Goal: Task Accomplishment & Management: Complete application form

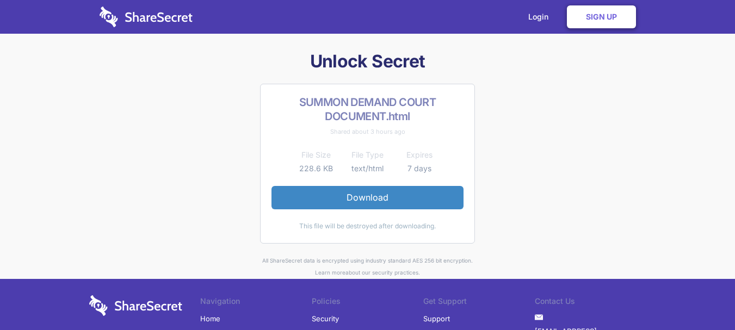
click at [604, 14] on link "Sign Up" at bounding box center [601, 16] width 69 height 23
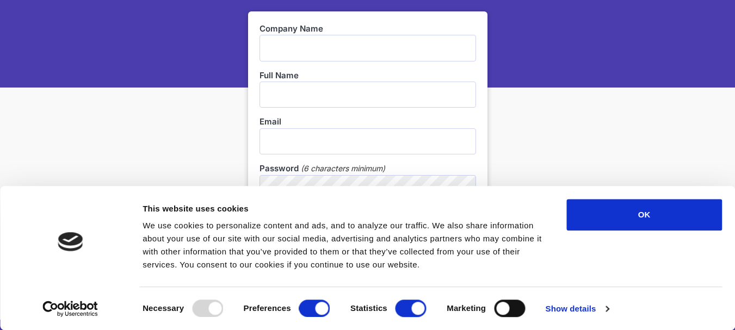
scroll to position [163, 0]
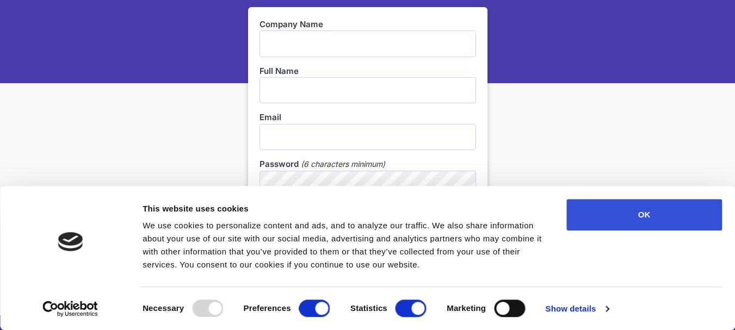
click at [660, 218] on button "OK" at bounding box center [644, 215] width 156 height 32
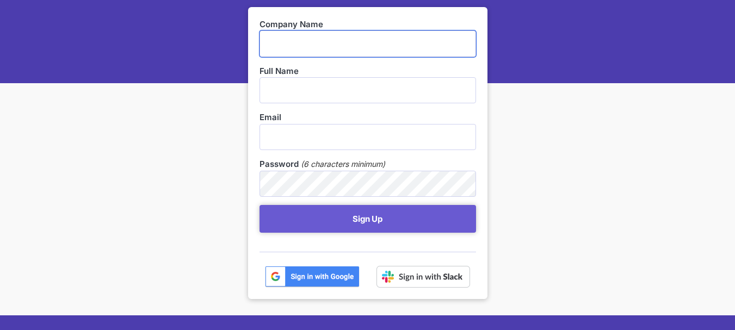
scroll to position [218, 0]
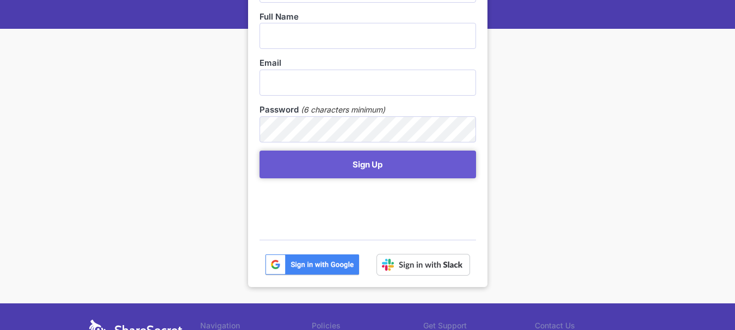
click at [325, 264] on img at bounding box center [312, 265] width 95 height 22
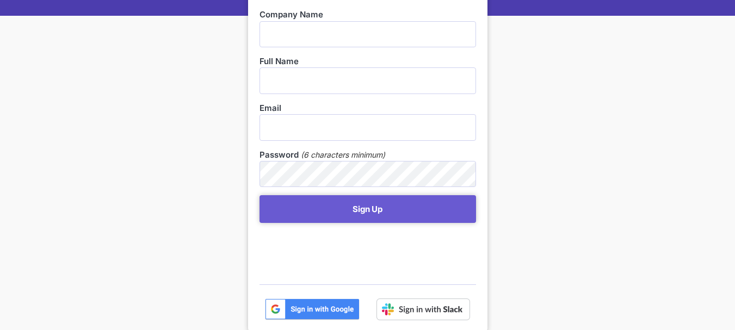
scroll to position [163, 0]
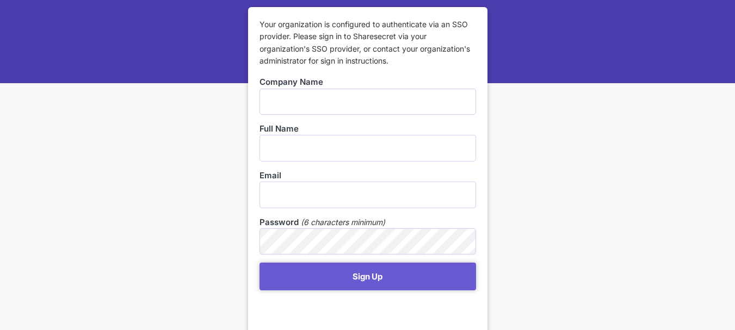
click at [374, 102] on input "text" at bounding box center [367, 102] width 216 height 26
type input "Legacy Consulting"
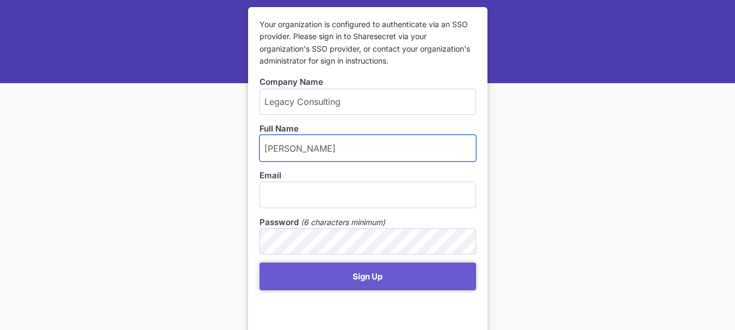
type input "Kuchen Kannemeyer"
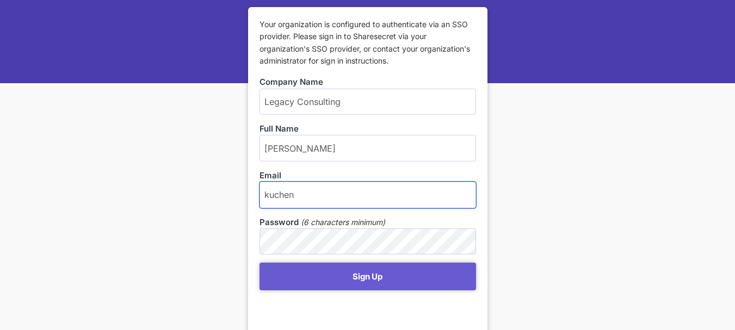
type input "kuchenkush@gmail.com"
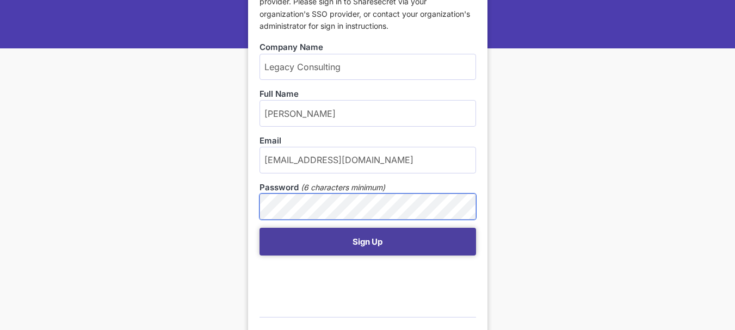
scroll to position [218, 0]
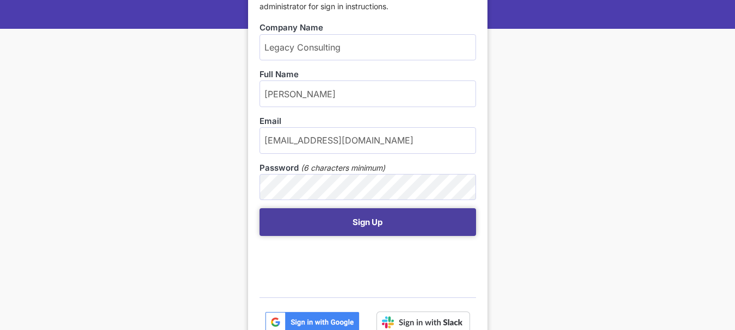
click at [383, 226] on button "Sign Up" at bounding box center [367, 222] width 216 height 28
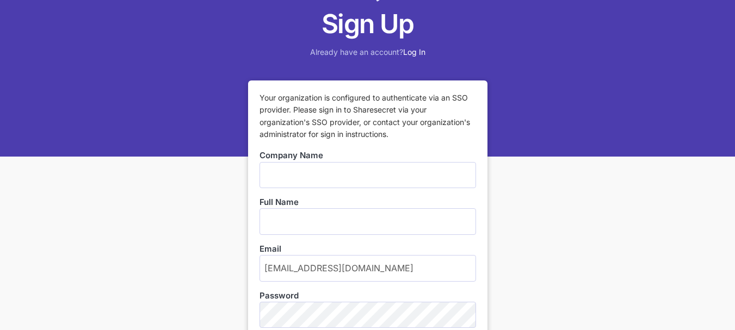
scroll to position [109, 0]
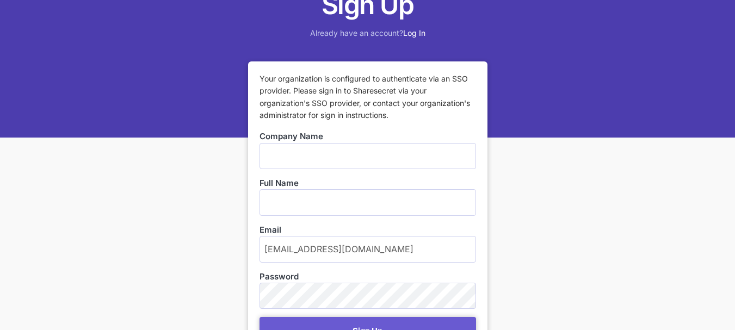
click at [370, 156] on input "text" at bounding box center [367, 156] width 216 height 26
type input "Swypefin"
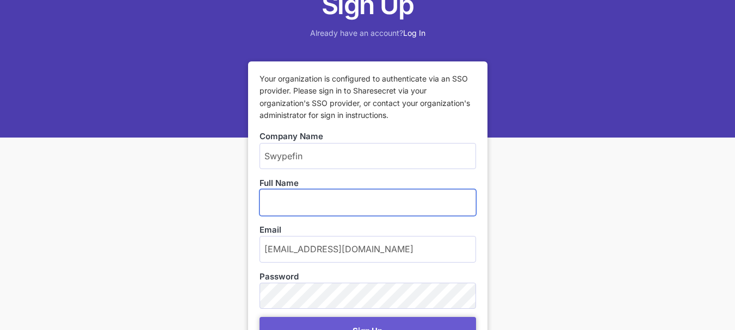
click at [333, 202] on input "text" at bounding box center [367, 202] width 216 height 26
type input "[PERSON_NAME]"
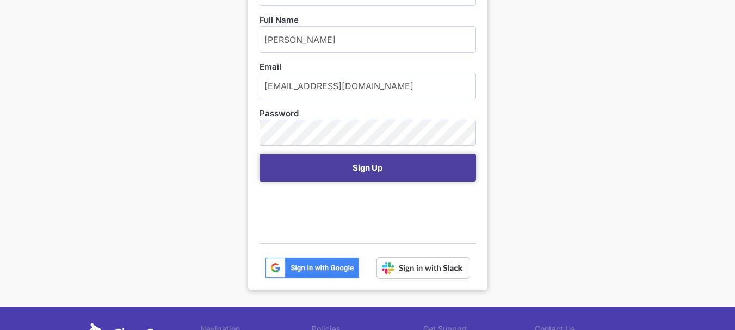
click at [383, 166] on button "Sign Up" at bounding box center [367, 168] width 216 height 28
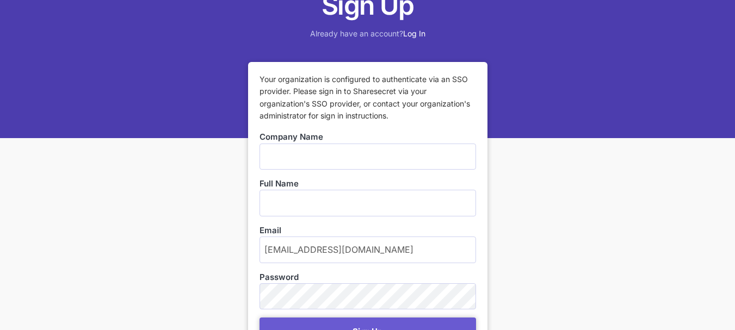
scroll to position [109, 0]
click at [345, 158] on input "text" at bounding box center [367, 156] width 216 height 26
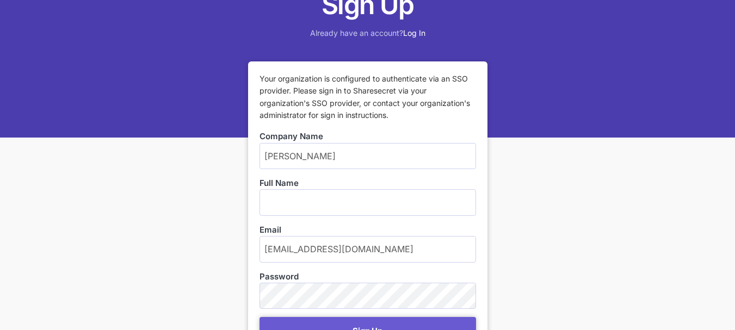
type input "Kuchen Kannemeyer"
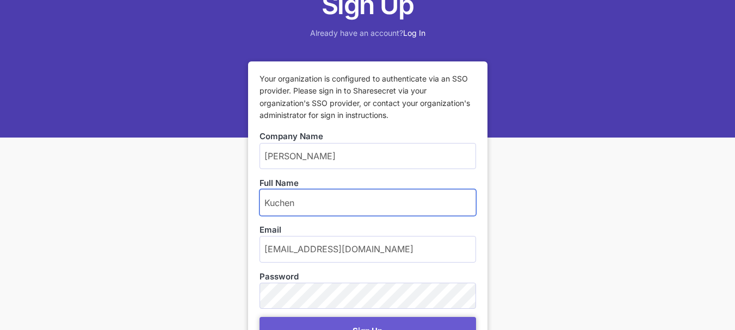
type input "Kuchen Kannemeyer"
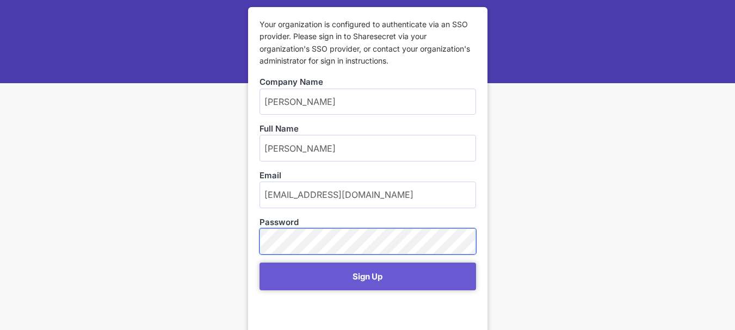
scroll to position [326, 0]
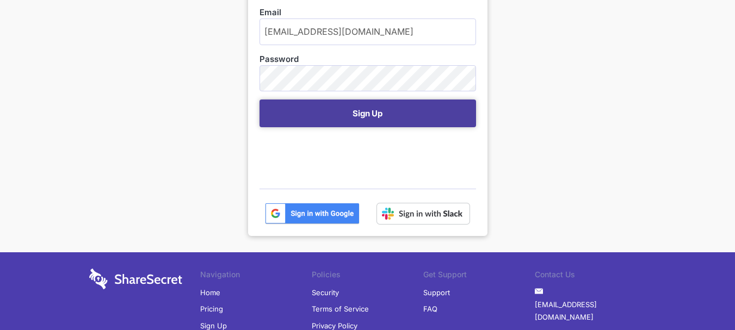
click at [438, 119] on button "Sign Up" at bounding box center [367, 114] width 216 height 28
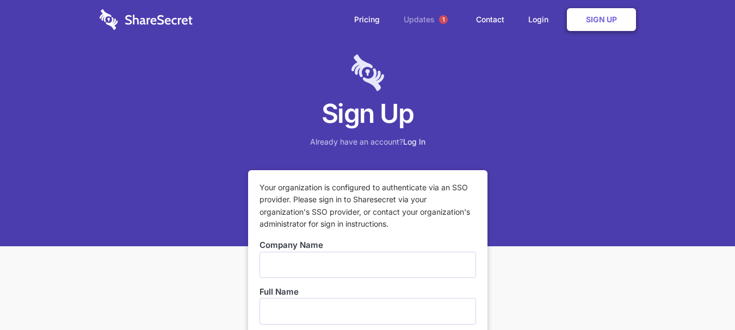
click at [432, 17] on link "Updates 1" at bounding box center [428, 19] width 70 height 39
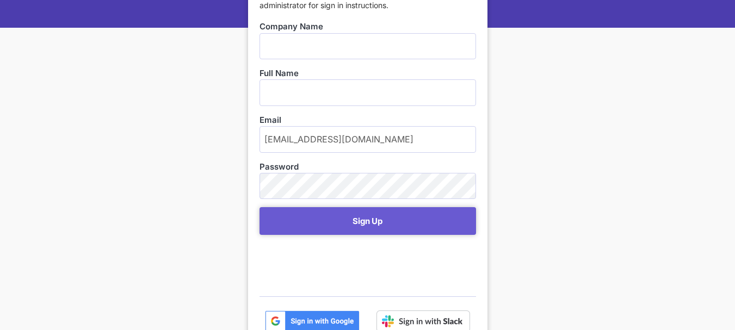
scroll to position [218, 0]
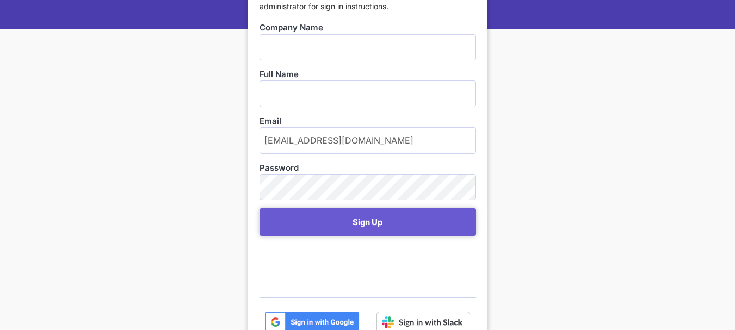
click at [332, 320] on img at bounding box center [312, 323] width 95 height 22
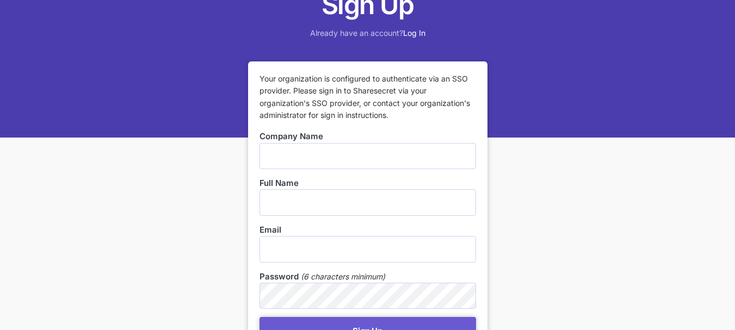
scroll to position [218, 0]
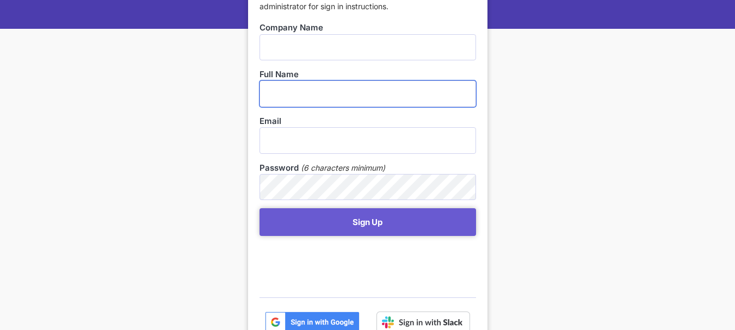
click at [324, 97] on input "text" at bounding box center [367, 93] width 216 height 26
type input "[PERSON_NAME]"
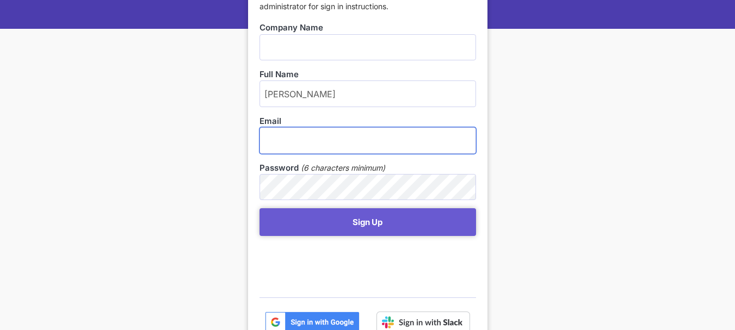
click at [329, 136] on input "email" at bounding box center [367, 140] width 216 height 26
type input "[EMAIL_ADDRESS][DOMAIN_NAME]"
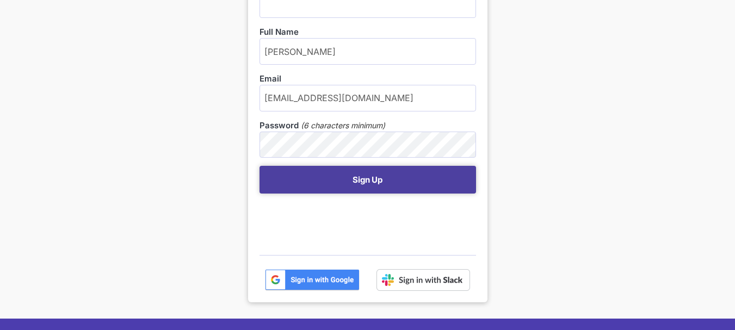
scroll to position [326, 0]
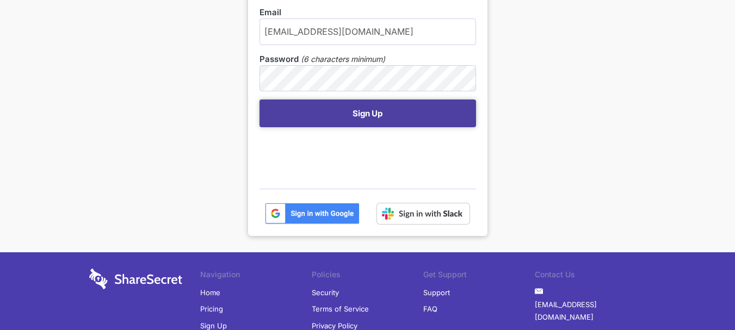
click at [413, 119] on button "Sign Up" at bounding box center [367, 114] width 216 height 28
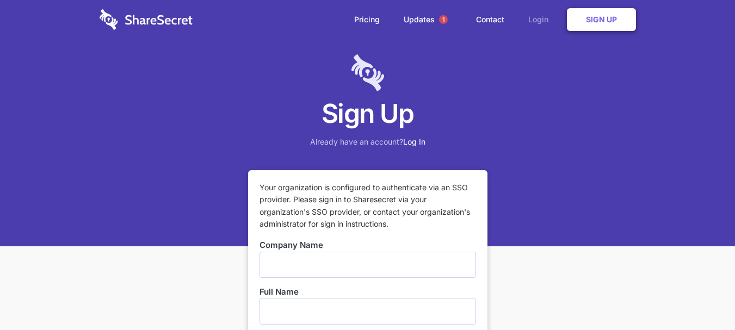
click at [533, 19] on link "Login" at bounding box center [540, 20] width 47 height 34
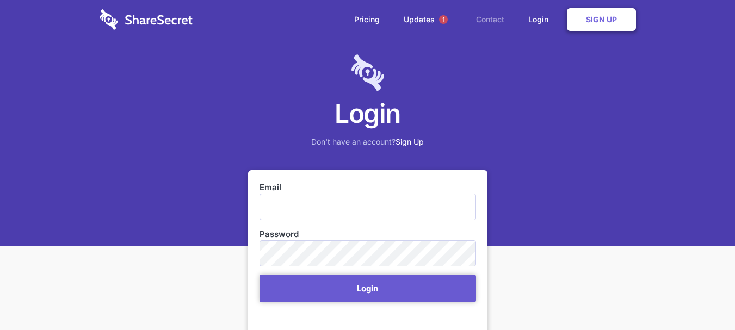
click at [488, 21] on link "Contact" at bounding box center [490, 20] width 50 height 34
